Goal: Communication & Community: Connect with others

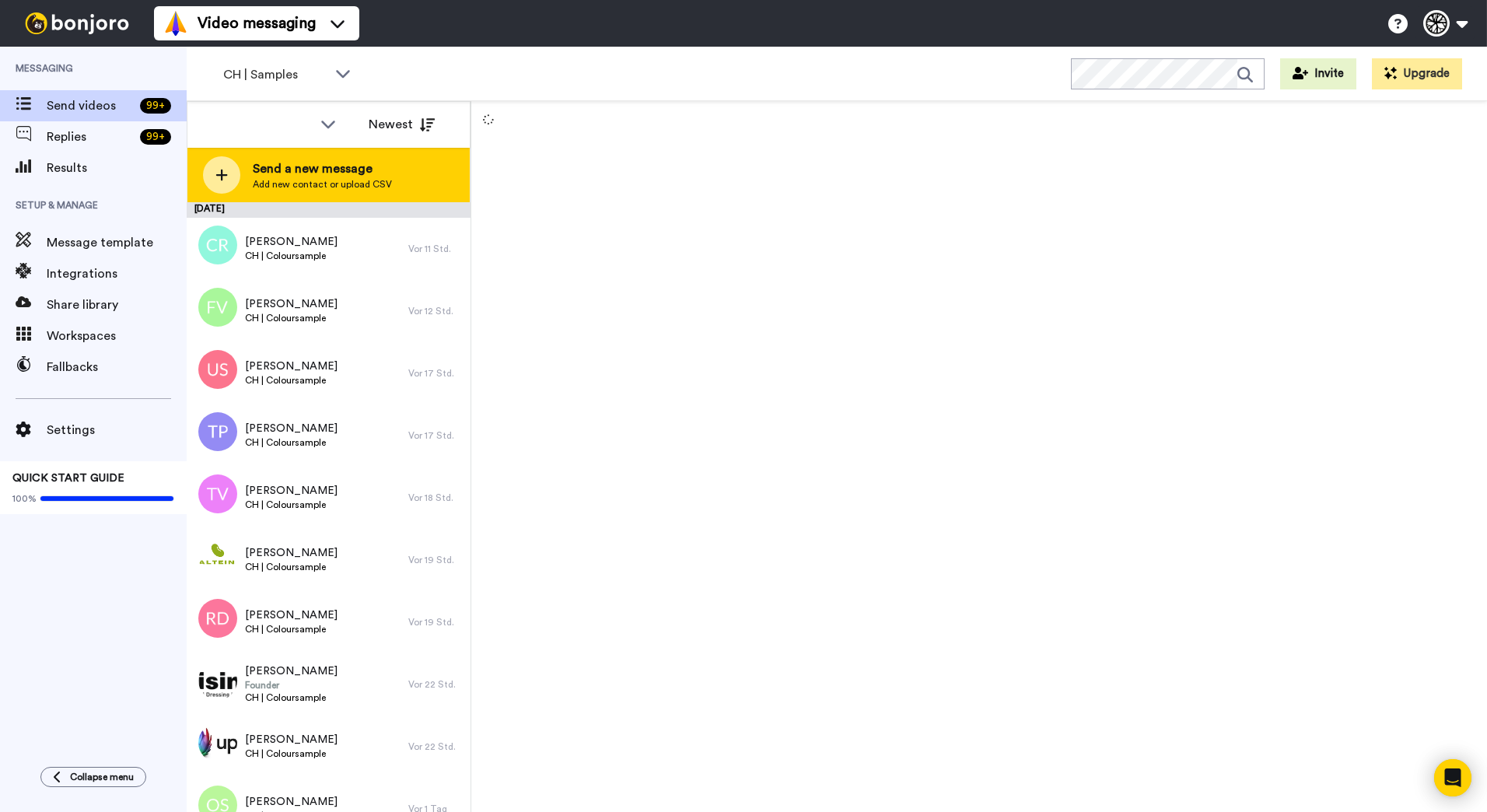
click at [362, 167] on span "Send a new message" at bounding box center [322, 169] width 139 height 19
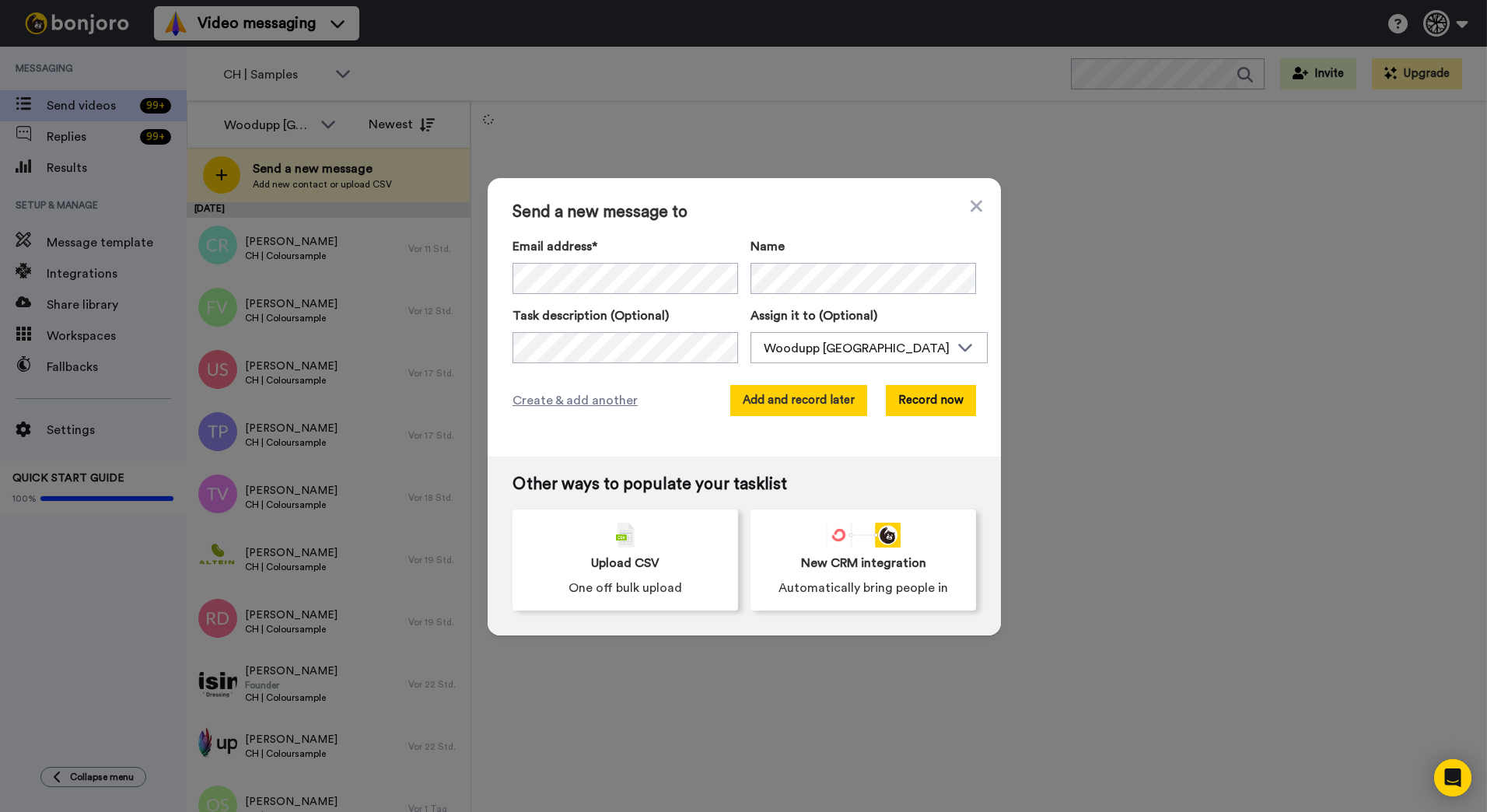
click at [843, 412] on button "Add and record later" at bounding box center [799, 400] width 137 height 31
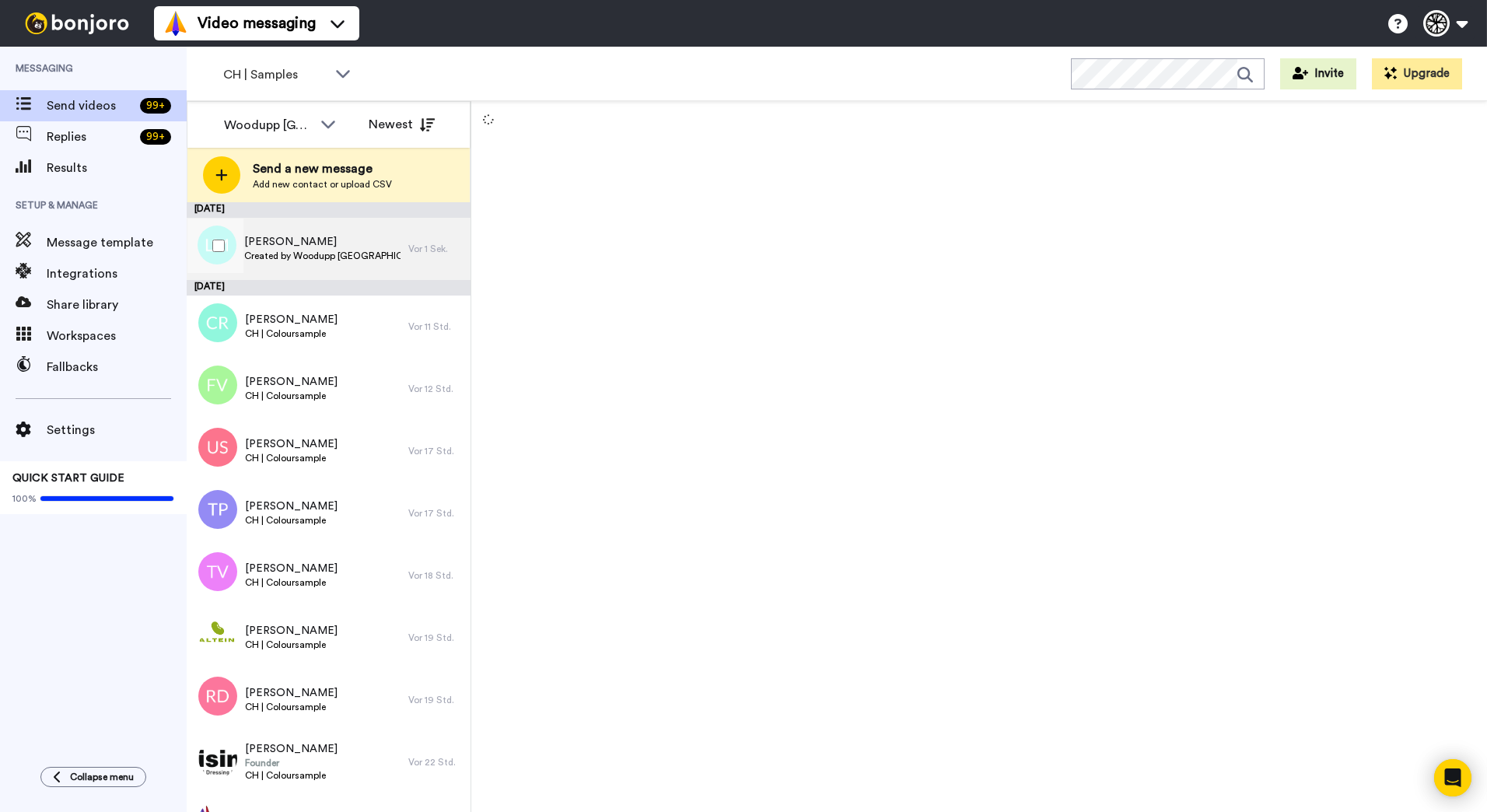
click at [362, 250] on span "Created by Woodupp [GEOGRAPHIC_DATA]" at bounding box center [322, 256] width 156 height 13
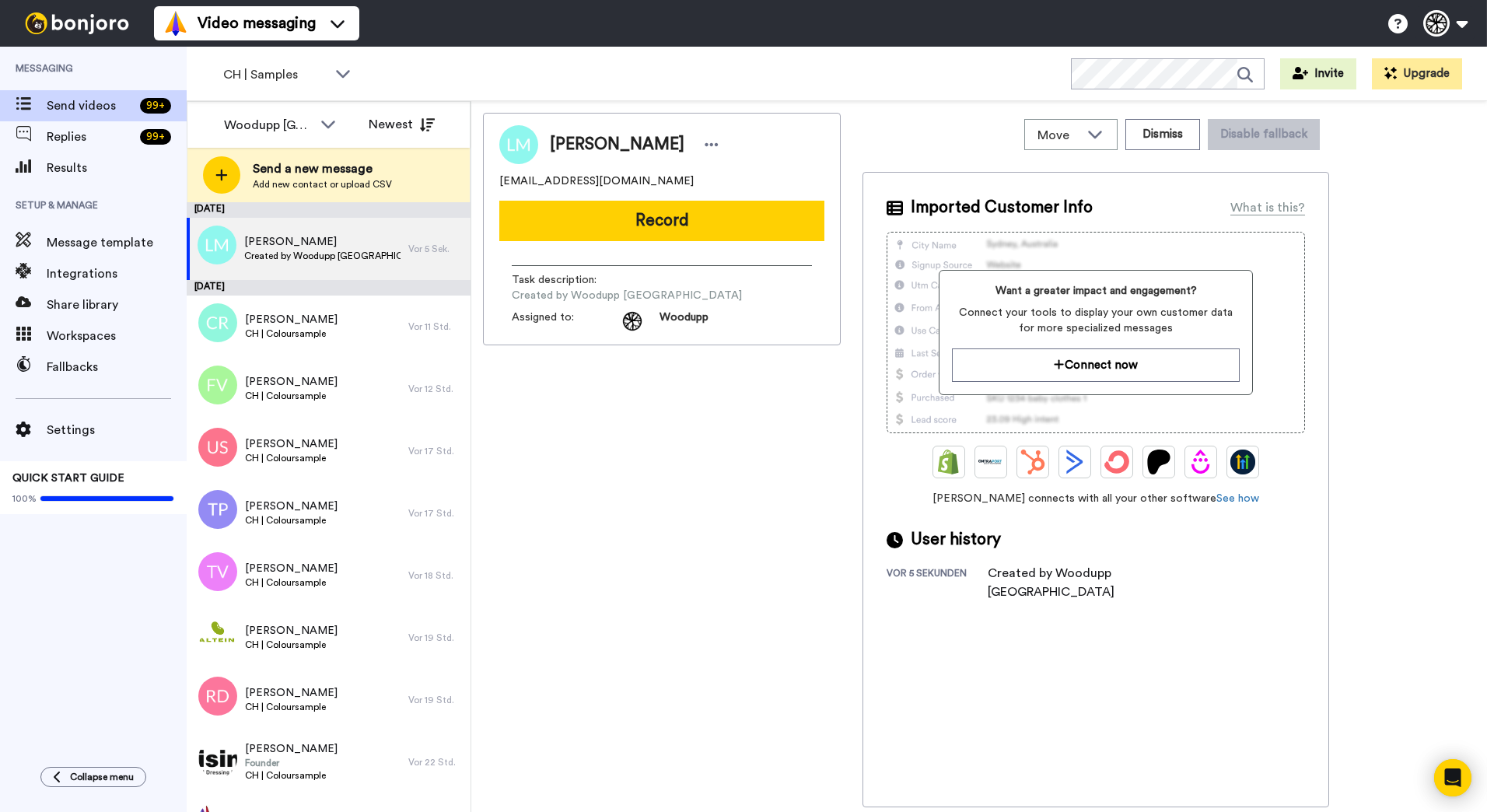
click at [666, 430] on div "[PERSON_NAME] [EMAIL_ADDRESS][DOMAIN_NAME] Record Task description : Created by…" at bounding box center [662, 459] width 358 height 694
click at [373, 312] on div "[PERSON_NAME] CH | Coloursample" at bounding box center [298, 326] width 222 height 63
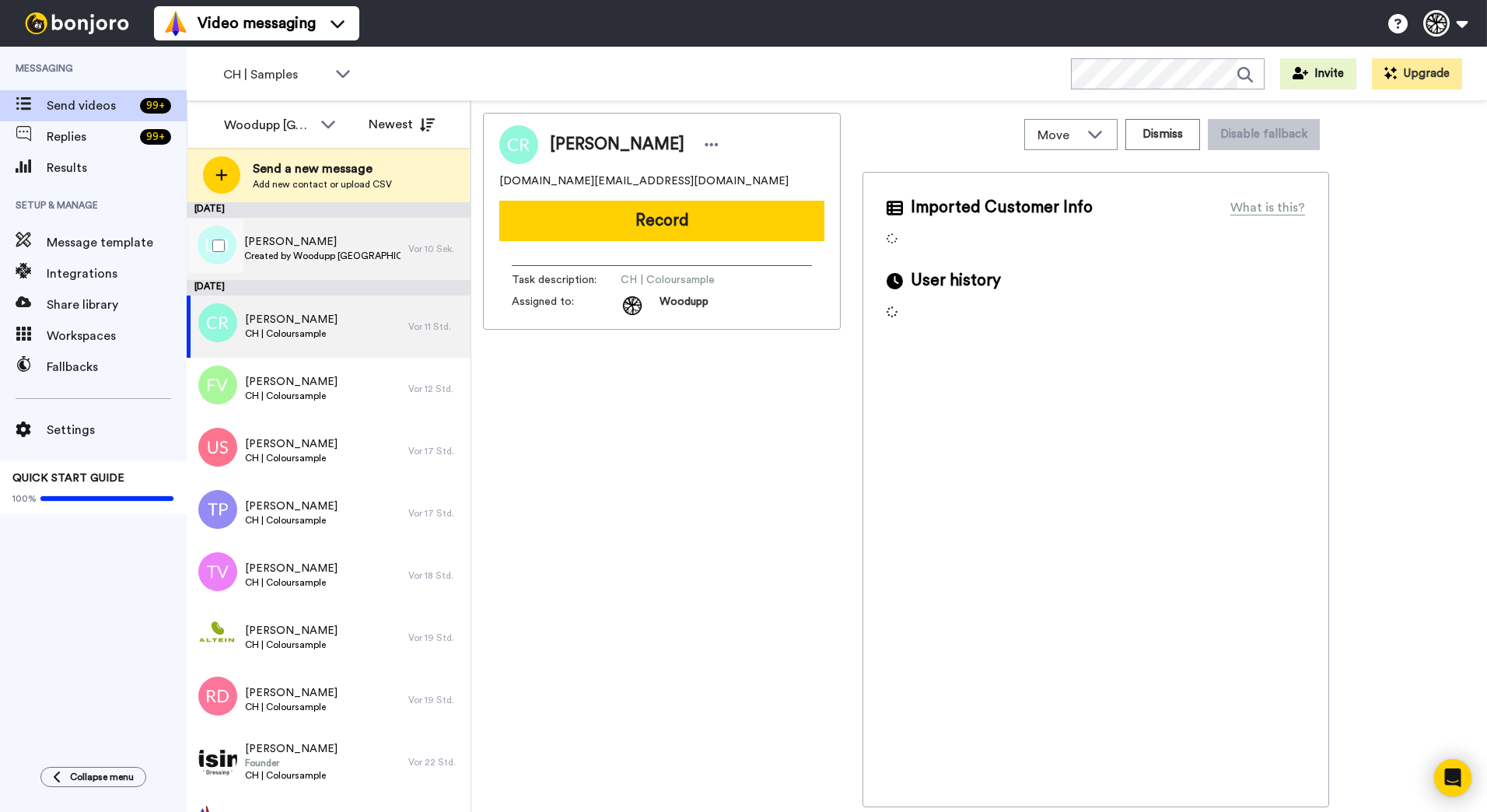
click at [377, 252] on span "Created by Woodupp [GEOGRAPHIC_DATA]" at bounding box center [322, 256] width 156 height 13
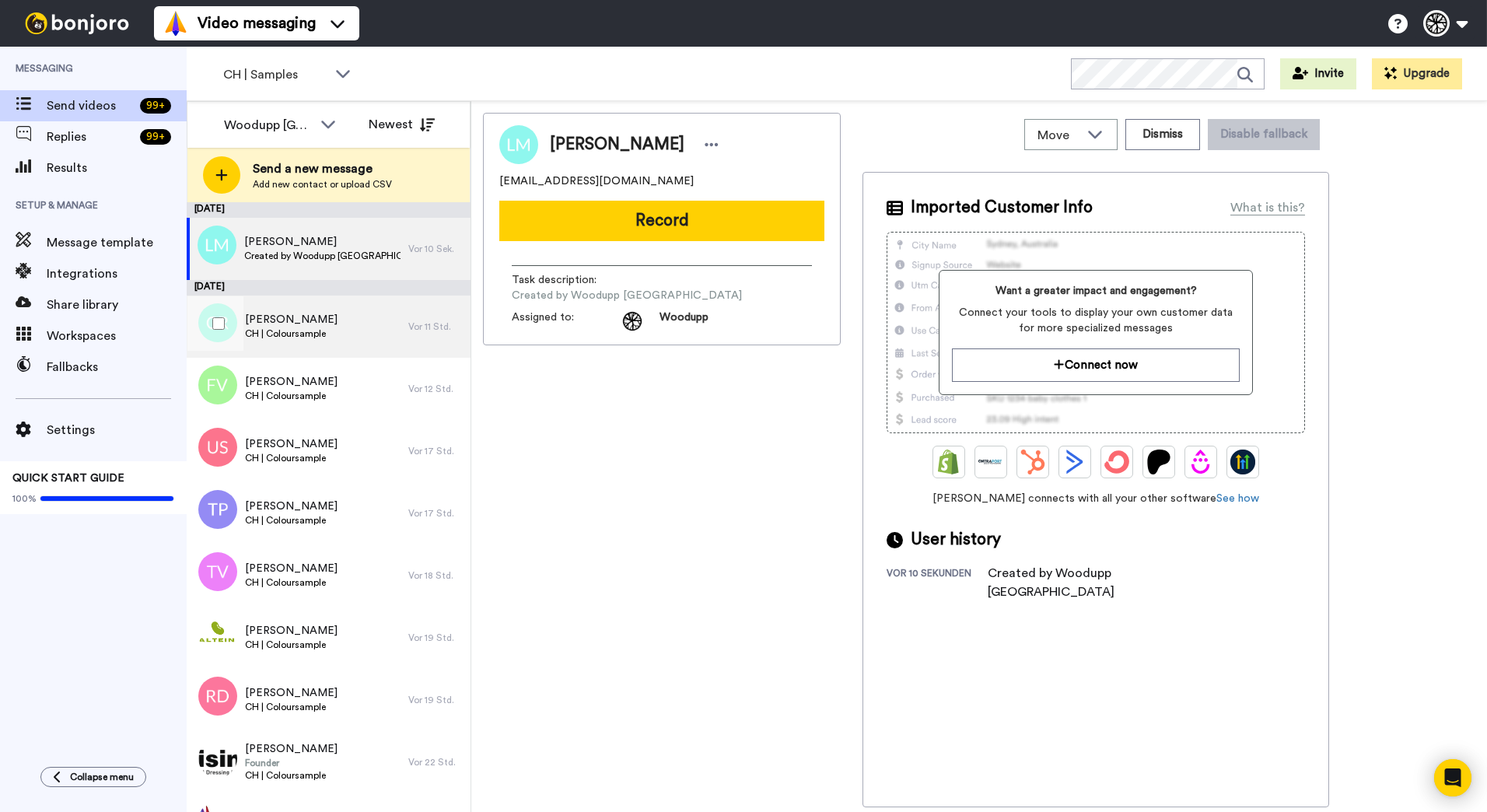
click at [262, 335] on span "CH | Coloursample" at bounding box center [290, 334] width 93 height 13
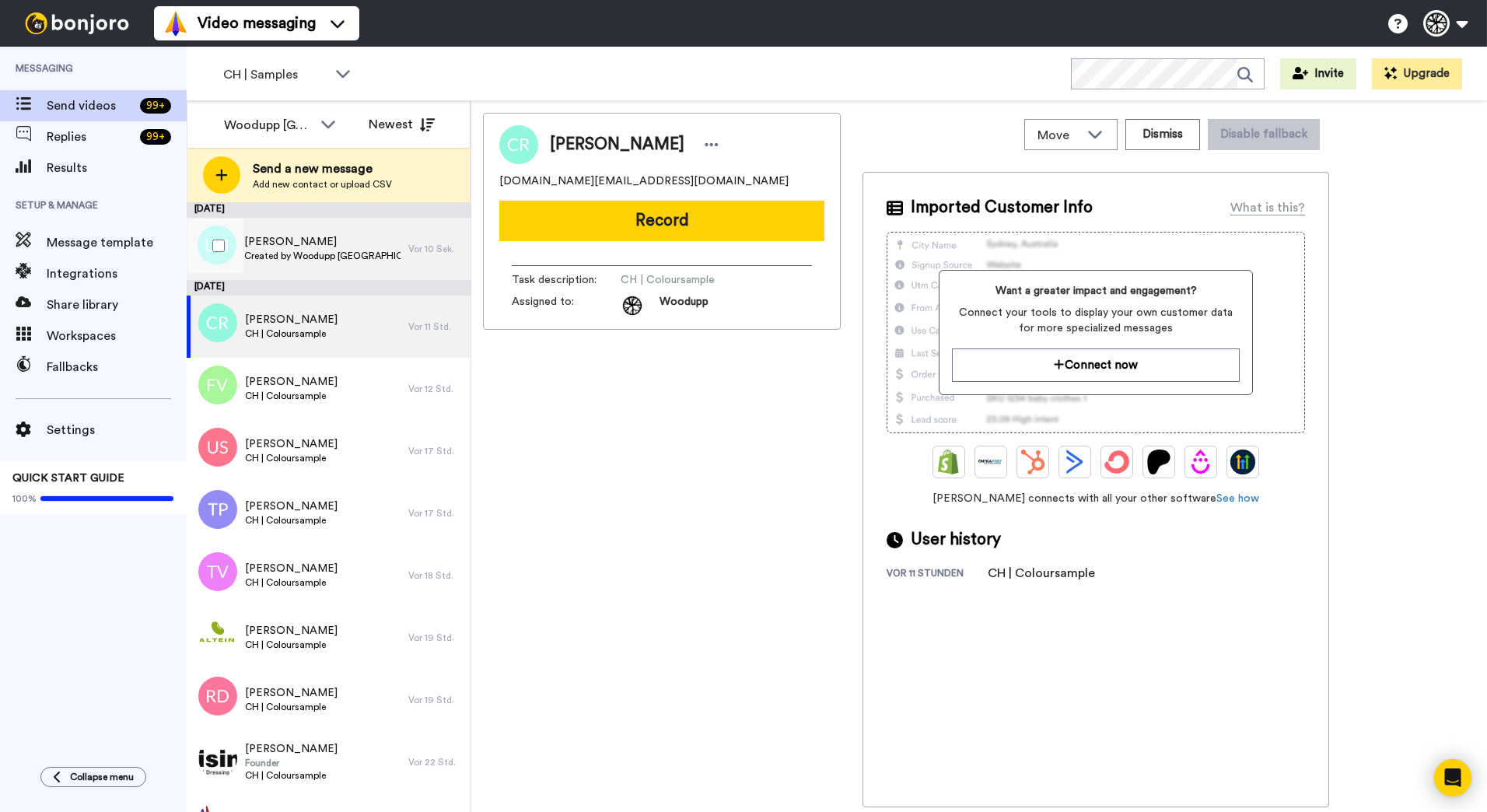
click at [335, 248] on span "[PERSON_NAME]" at bounding box center [322, 242] width 156 height 16
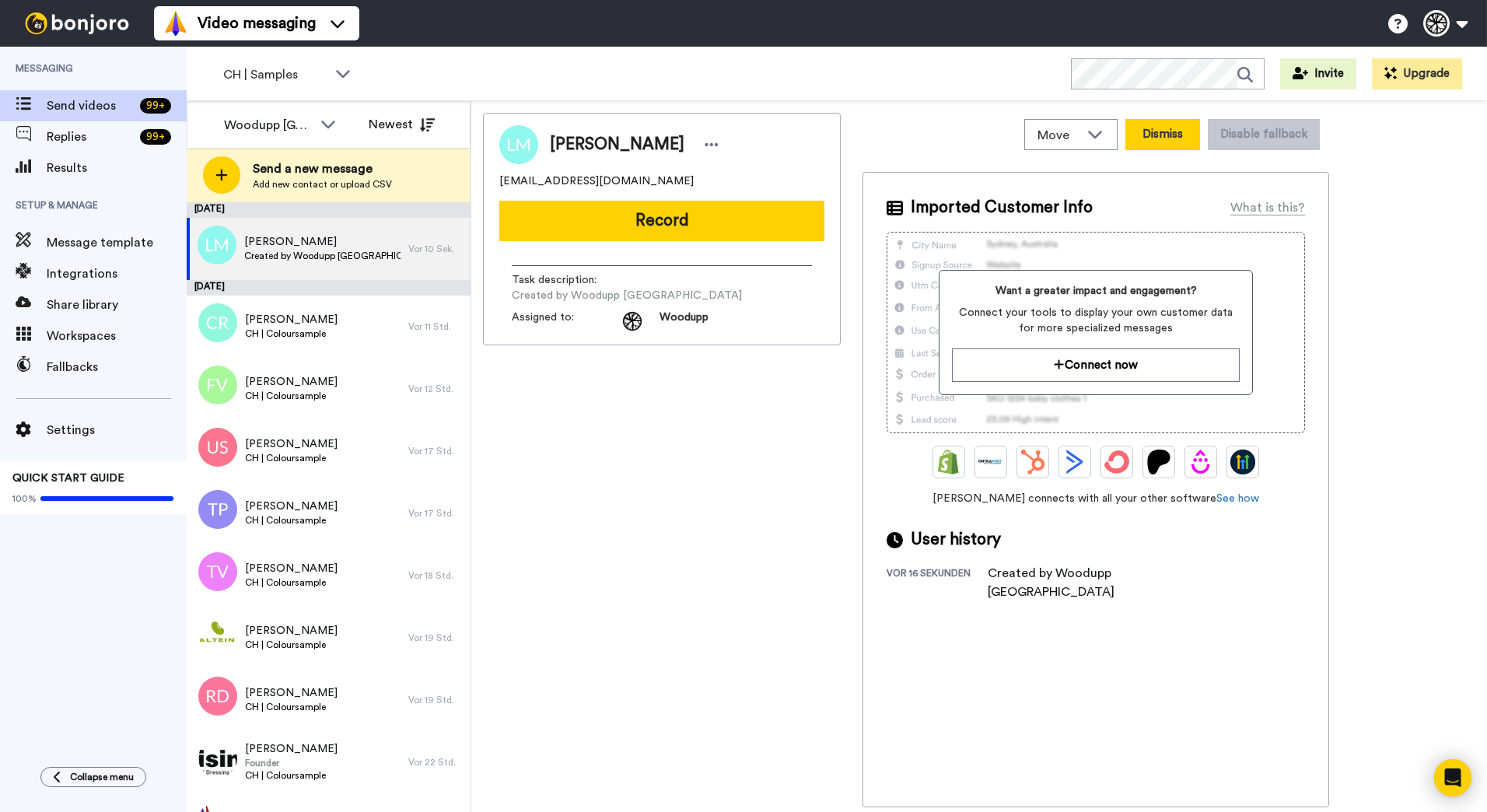
click at [1166, 141] on button "Dismiss" at bounding box center [1163, 134] width 74 height 31
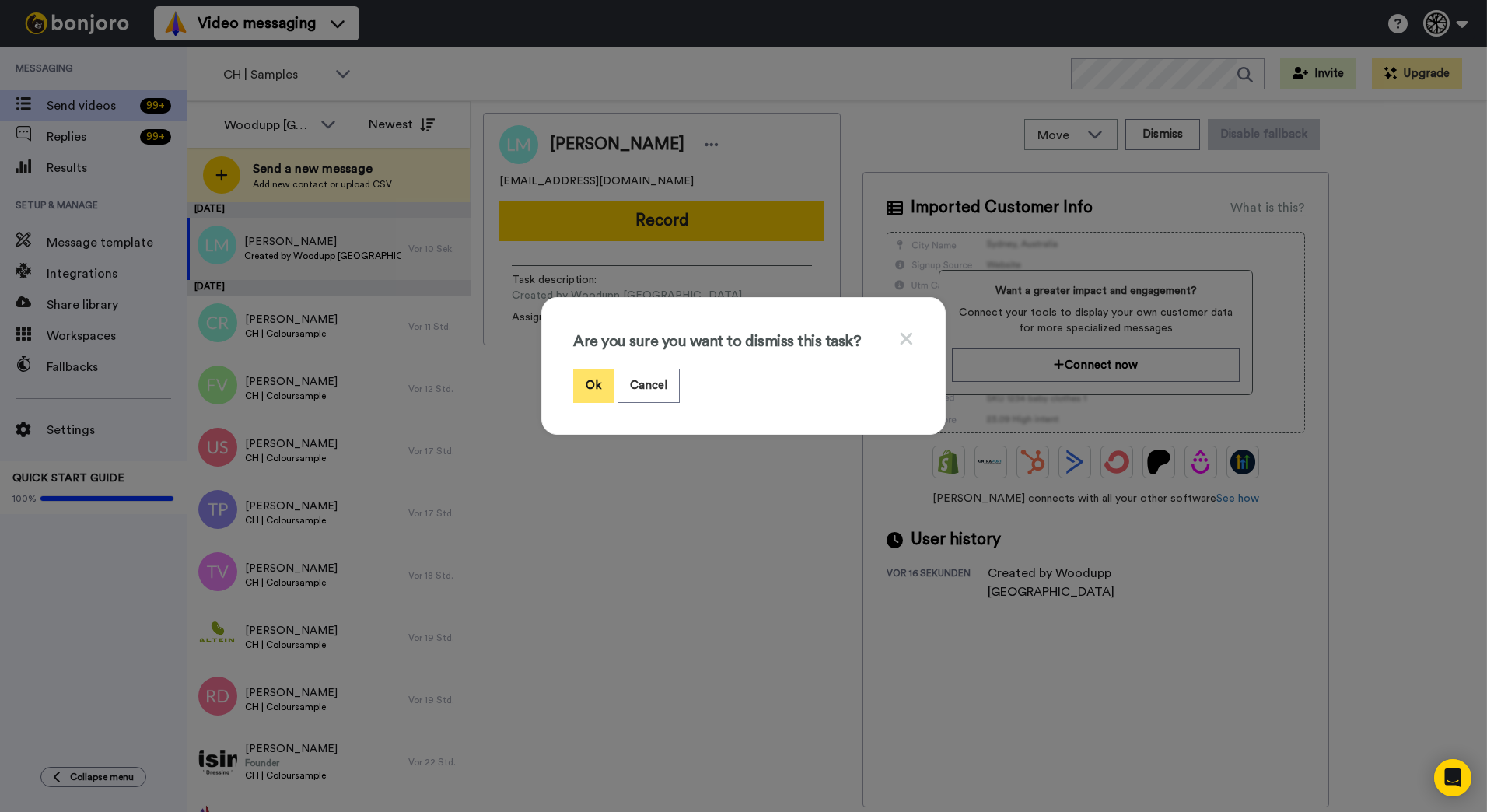
click at [588, 390] on button "Ok" at bounding box center [593, 385] width 40 height 33
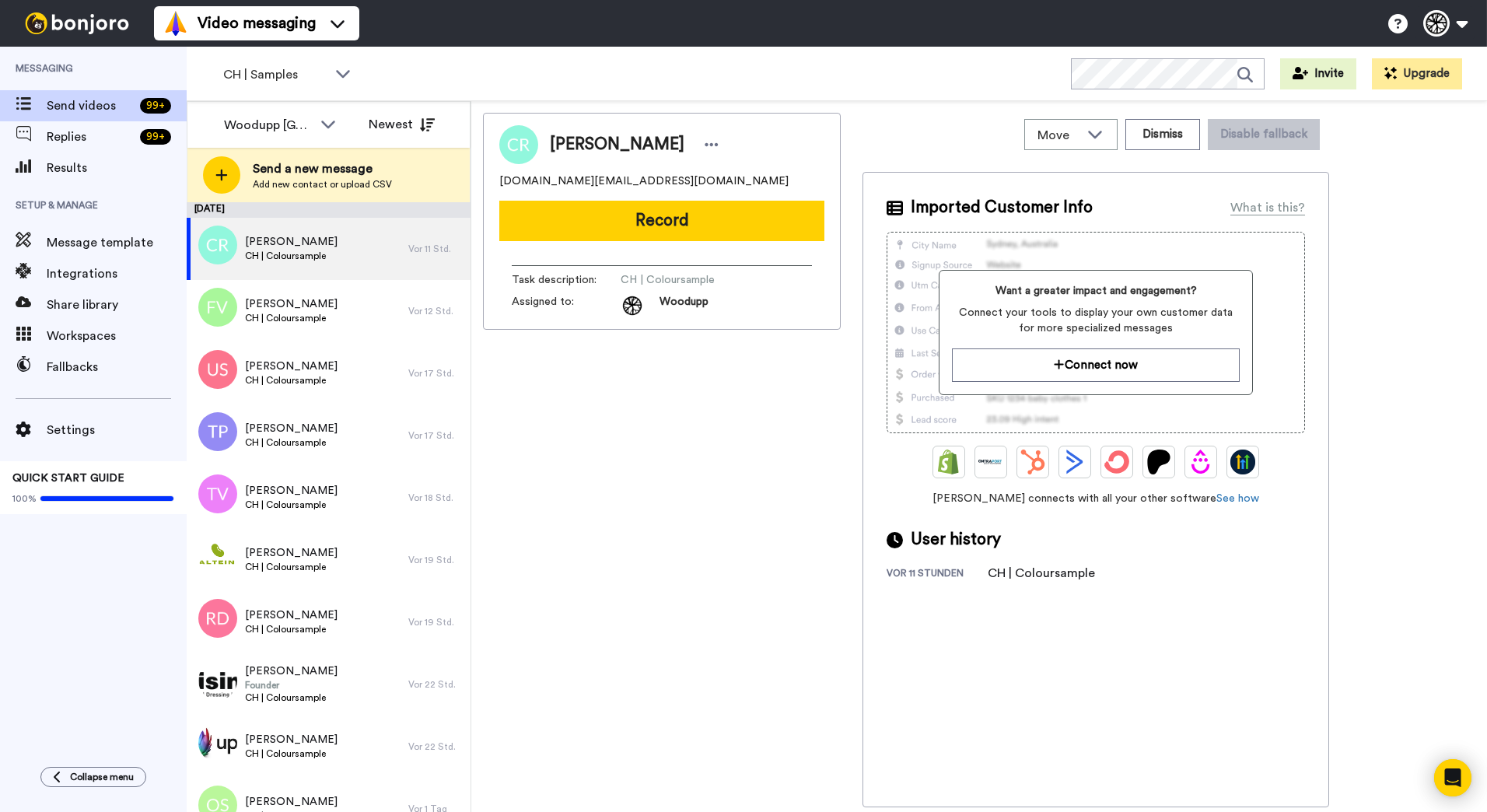
click at [605, 551] on div "[PERSON_NAME] [DOMAIN_NAME][EMAIL_ADDRESS][DOMAIN_NAME] Record Task description…" at bounding box center [662, 459] width 358 height 694
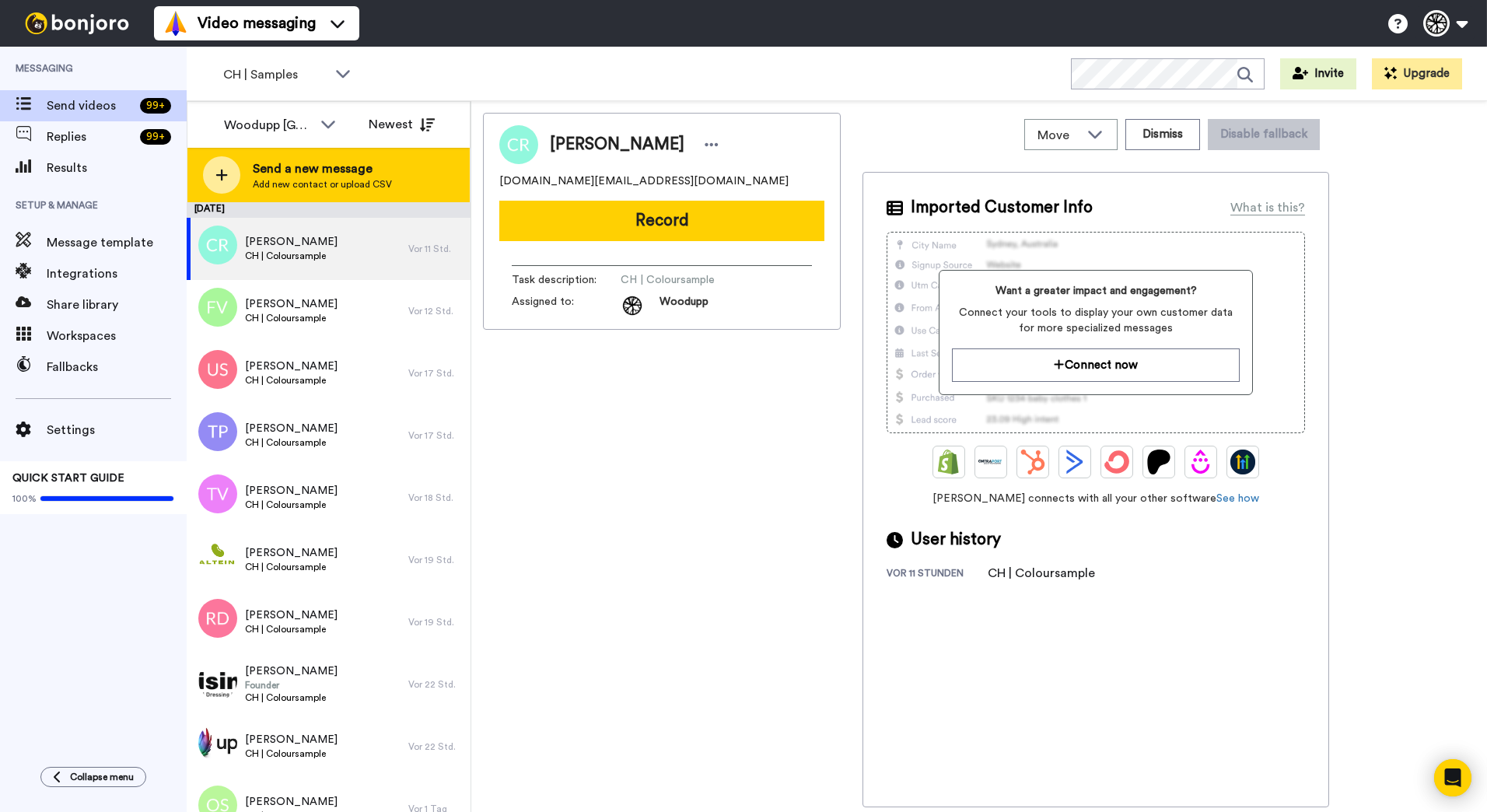
click at [377, 188] on span "Add new contact or upload CSV" at bounding box center [322, 184] width 139 height 13
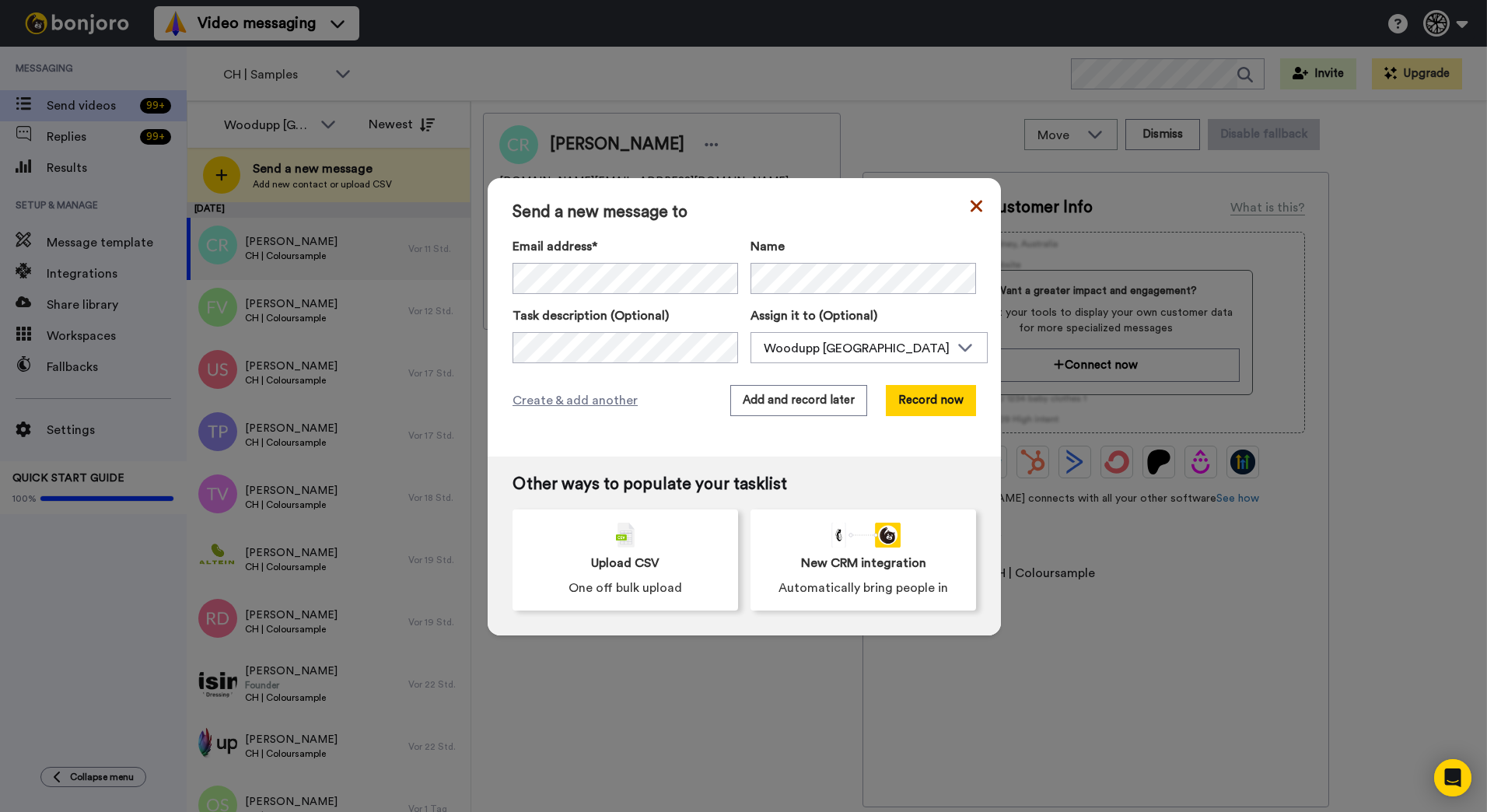
click at [973, 207] on icon at bounding box center [976, 206] width 12 height 12
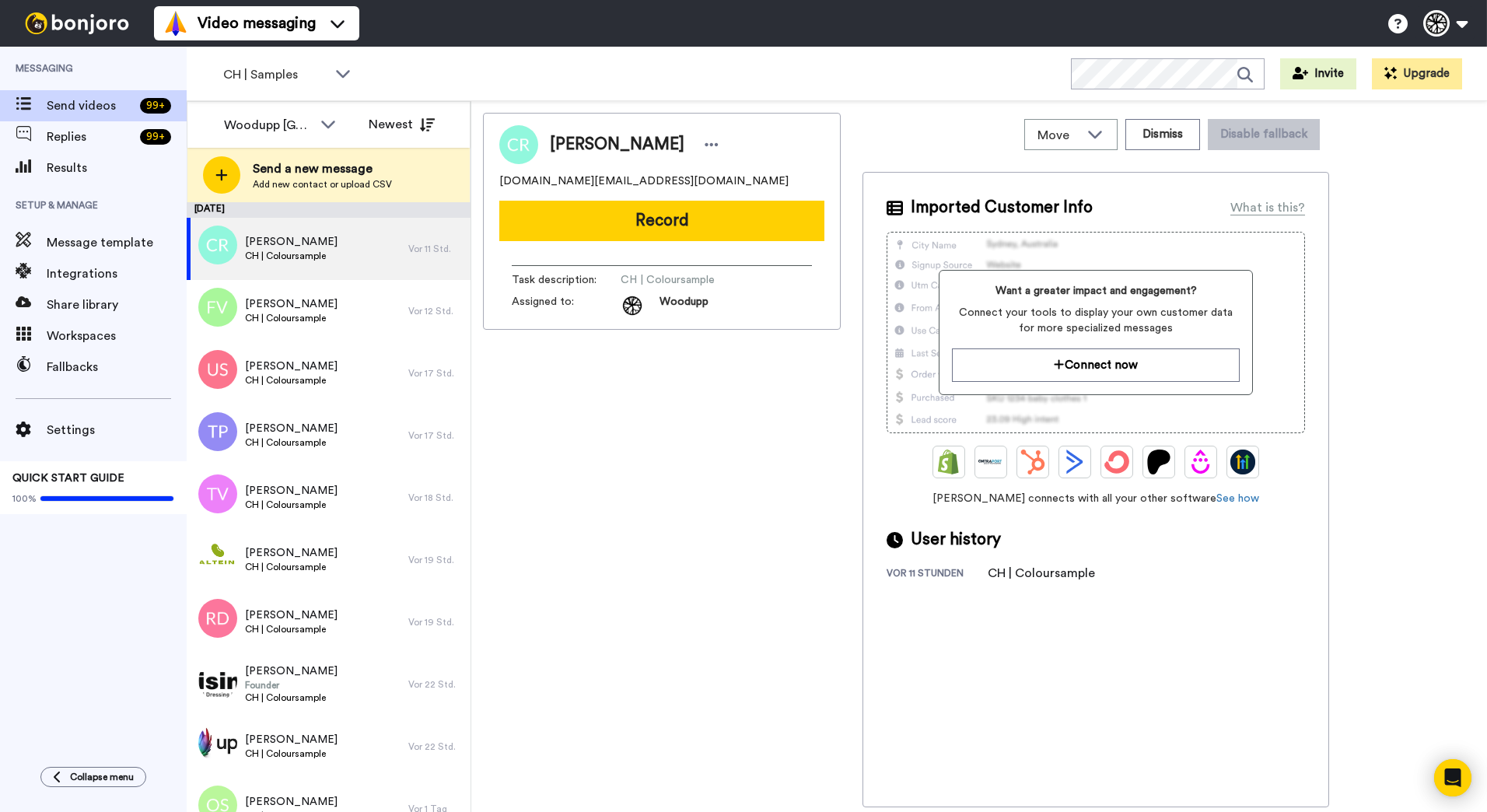
click at [631, 485] on div "[PERSON_NAME] [DOMAIN_NAME][EMAIL_ADDRESS][DOMAIN_NAME] Record Task description…" at bounding box center [662, 459] width 358 height 694
